Goal: Task Accomplishment & Management: Complete application form

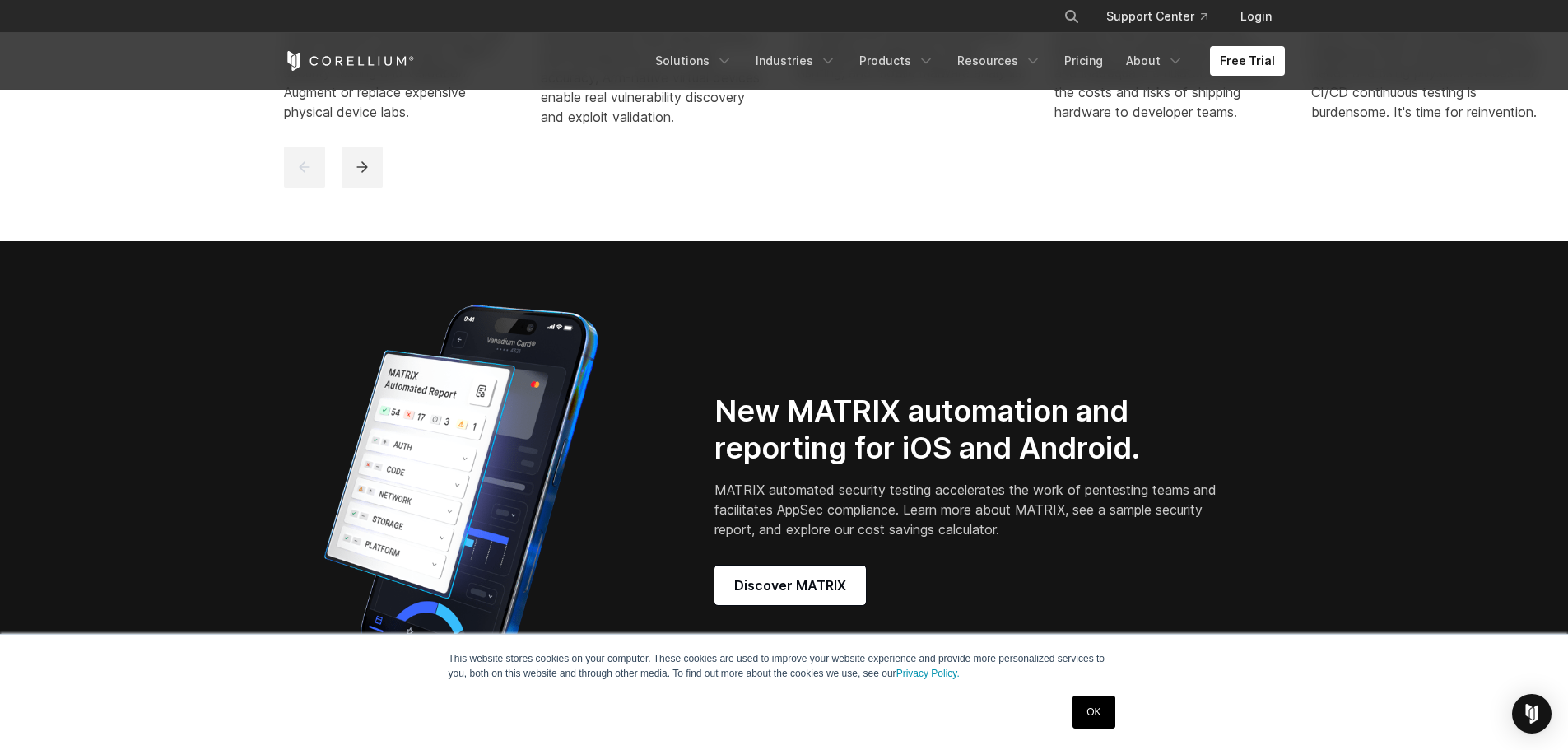
scroll to position [1481, 0]
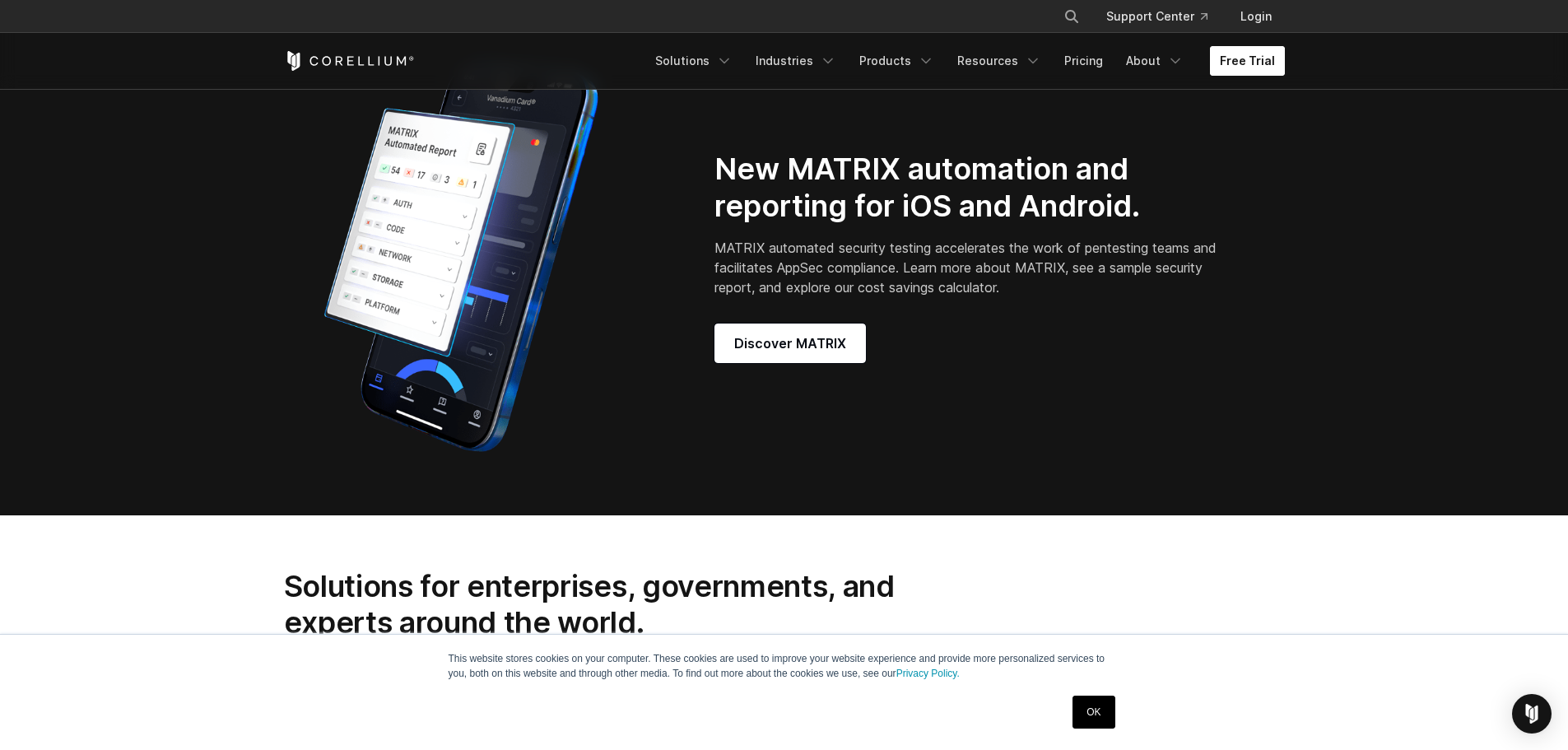
click at [1237, 67] on link "Free Trial" at bounding box center [1246, 61] width 74 height 30
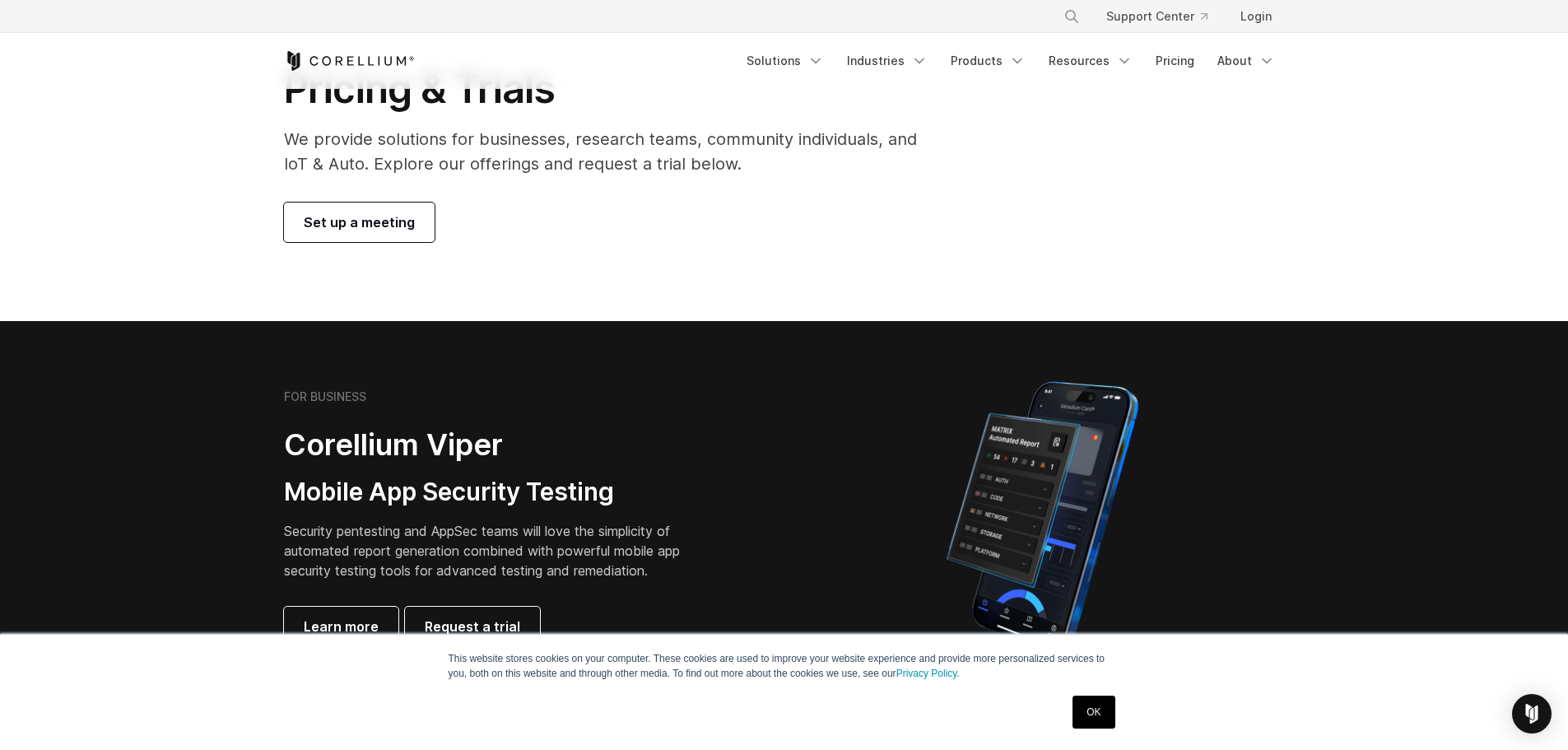
scroll to position [165, 0]
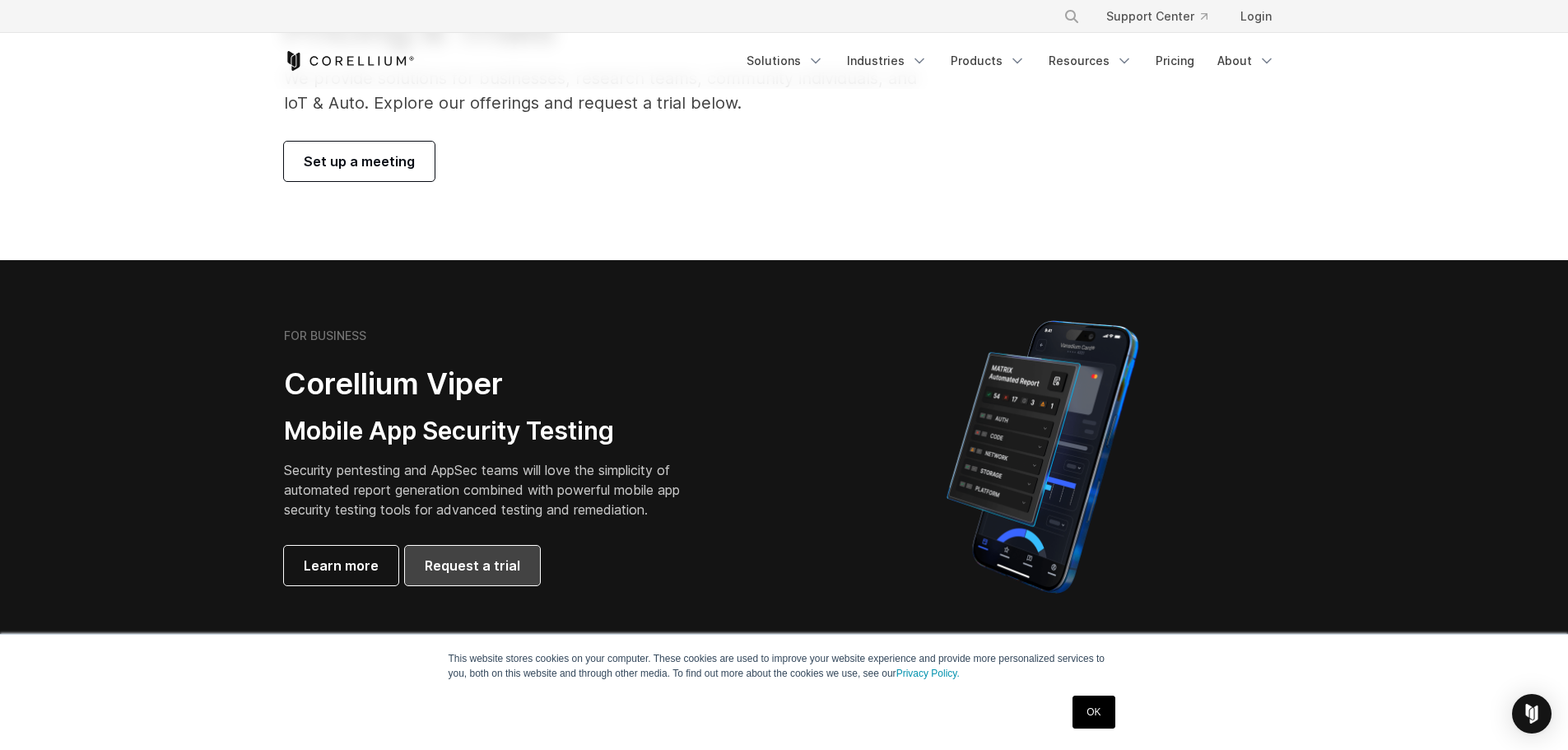
click at [470, 561] on span "Request a trial" at bounding box center [472, 565] width 95 height 20
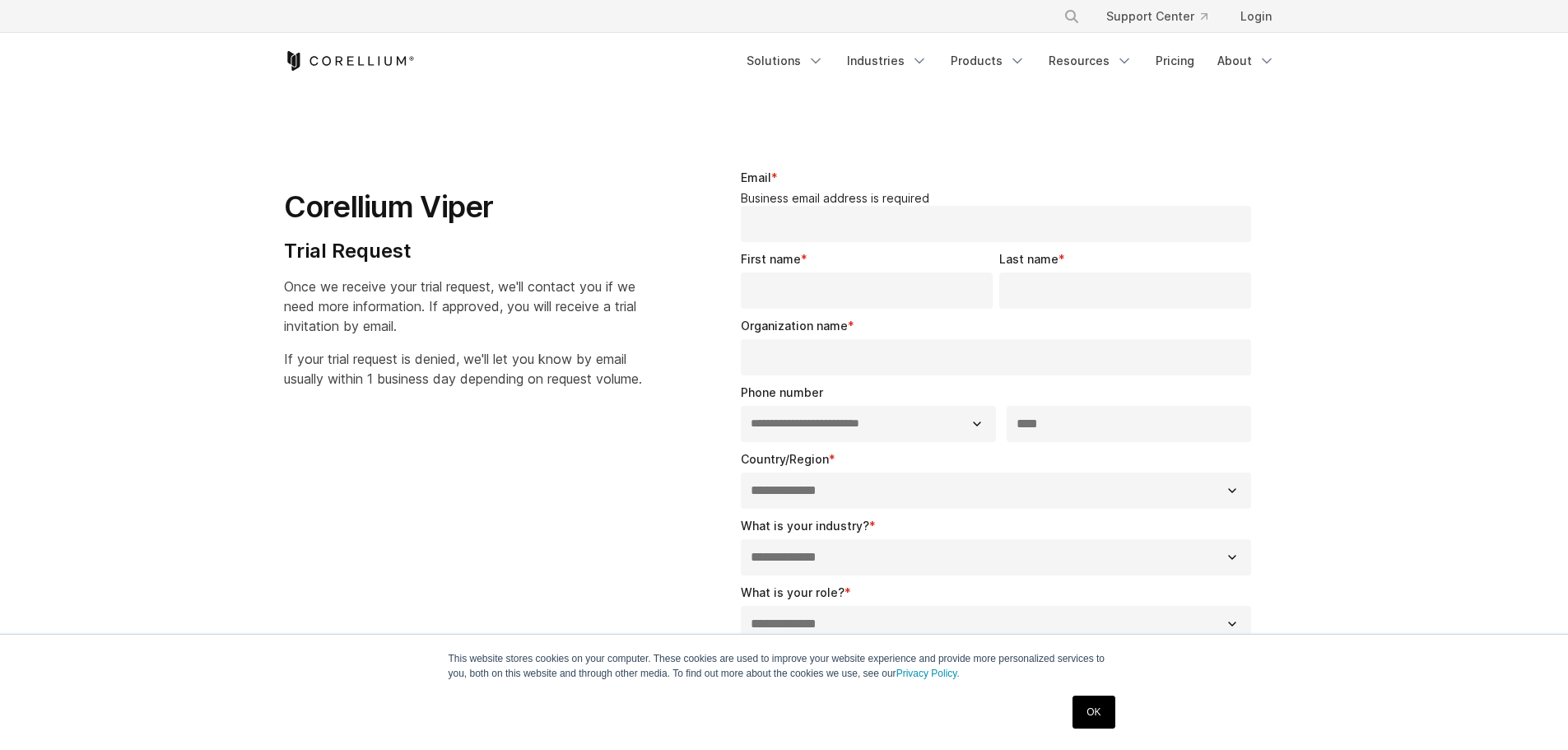
select select "**"
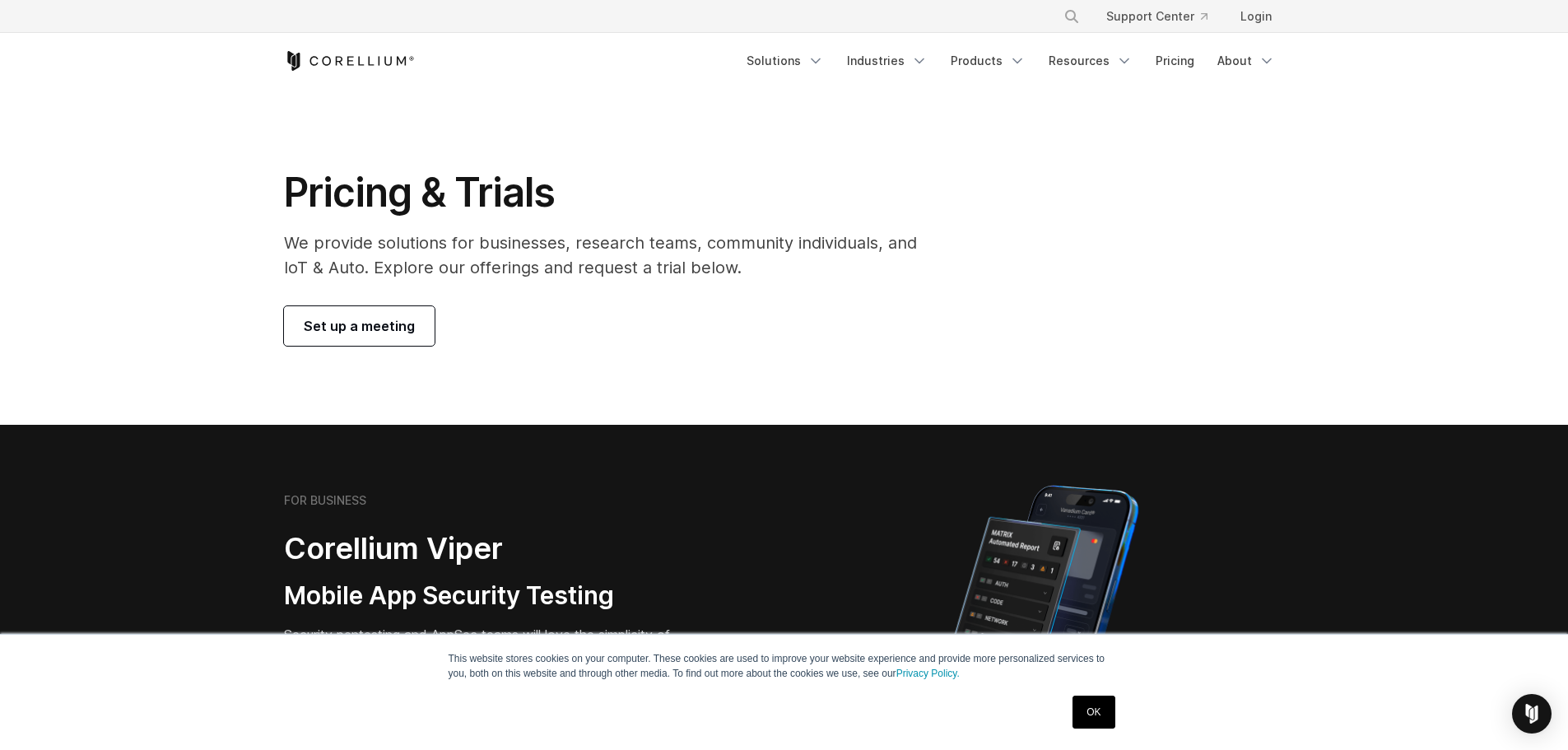
scroll to position [165, 0]
